Goal: Find specific page/section

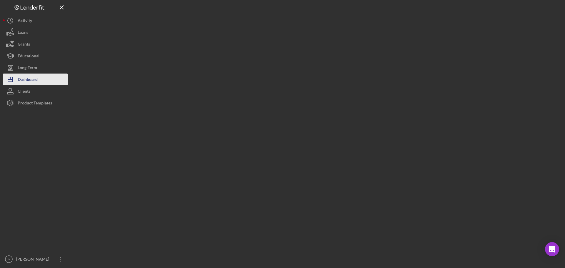
click at [41, 79] on button "Icon/Dashboard Dashboard" at bounding box center [35, 80] width 65 height 12
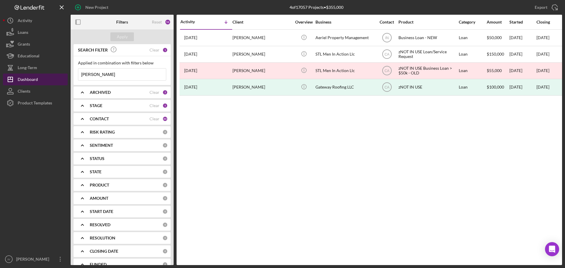
drag, startPoint x: 99, startPoint y: 78, endPoint x: 58, endPoint y: 76, distance: 40.7
click at [58, 76] on div "New Project 4 of 17057 Projects • $355,000 [PERSON_NAME] Export Icon/Export Fil…" at bounding box center [282, 132] width 559 height 265
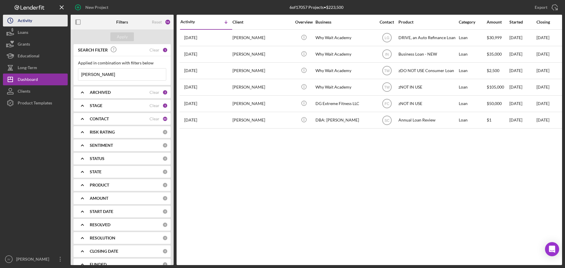
type input "[PERSON_NAME]"
